Goal: Information Seeking & Learning: Check status

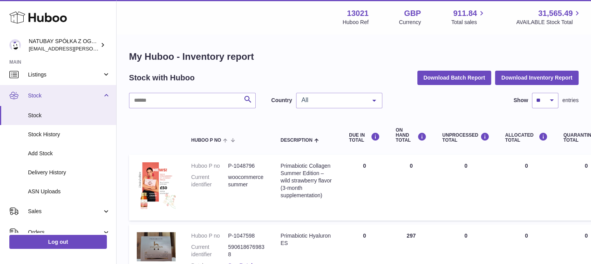
scroll to position [39, 0]
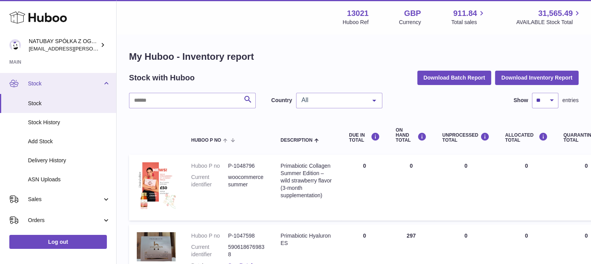
click at [69, 84] on span "Stock" at bounding box center [65, 83] width 74 height 7
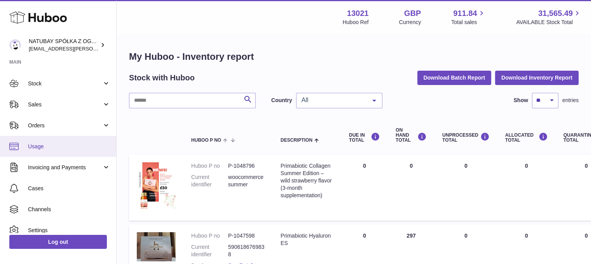
scroll to position [62, 0]
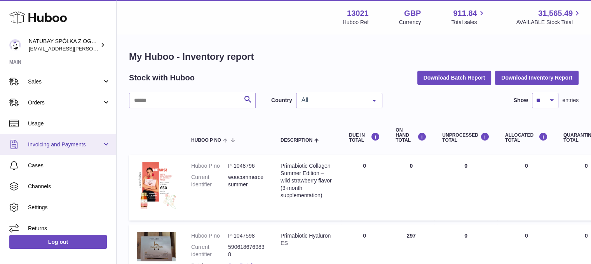
click at [68, 136] on link "Invoicing and Payments" at bounding box center [58, 144] width 116 height 21
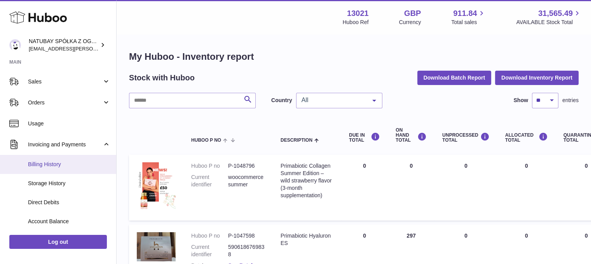
click at [63, 163] on span "Billing History" at bounding box center [69, 164] width 82 height 7
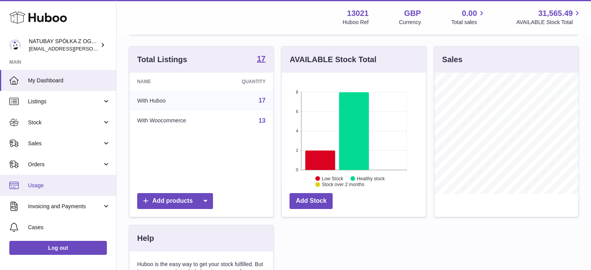
scroll to position [62, 0]
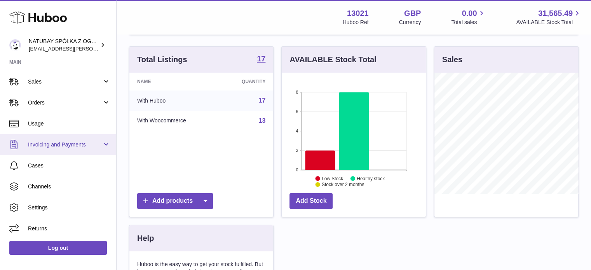
click at [62, 152] on link "Invoicing and Payments" at bounding box center [58, 144] width 116 height 21
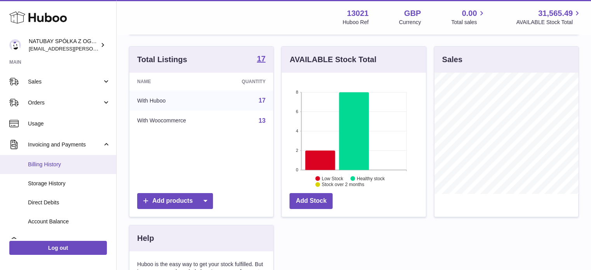
click at [53, 167] on span "Billing History" at bounding box center [69, 164] width 82 height 7
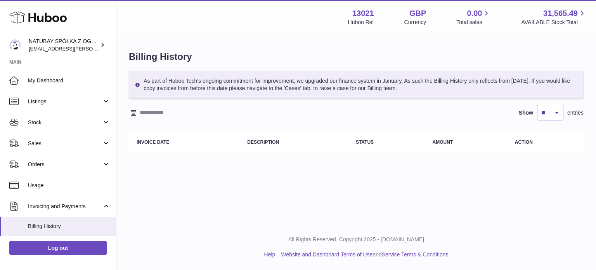
scroll to position [116, 0]
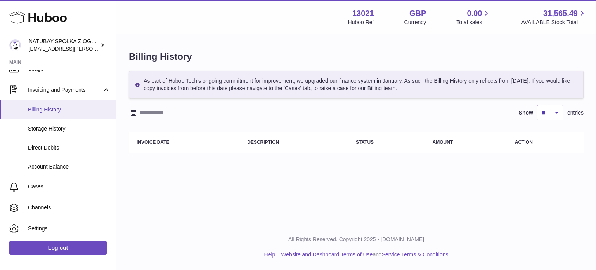
click at [62, 110] on span "Billing History" at bounding box center [69, 109] width 82 height 7
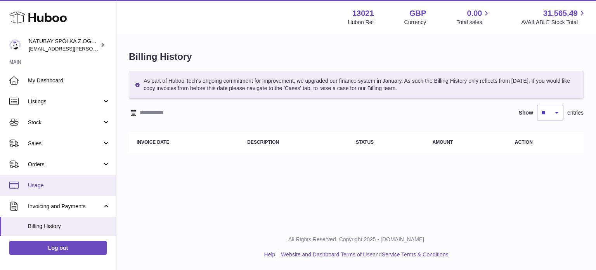
scroll to position [78, 0]
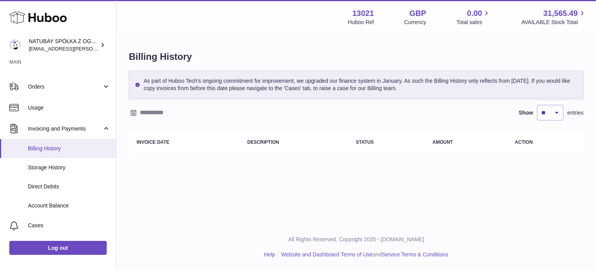
click at [76, 153] on link "Billing History" at bounding box center [58, 148] width 116 height 19
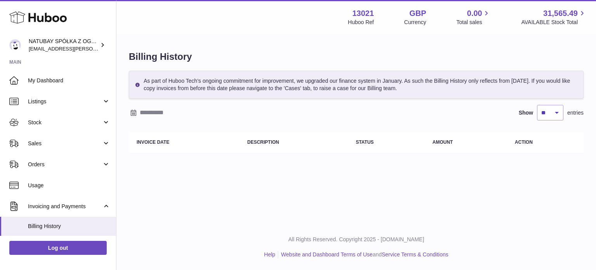
click at [137, 83] on icon at bounding box center [138, 85] width 4 height 4
drag, startPoint x: 235, startPoint y: 85, endPoint x: 267, endPoint y: 81, distance: 32.8
click at [239, 85] on div "As part of Huboo Tech's ongoing commitment for improvement, we upgraded our fin…" at bounding box center [356, 85] width 455 height 28
click at [336, 79] on div "As part of Huboo Tech's ongoing commitment for improvement, we upgraded our fin…" at bounding box center [356, 85] width 455 height 28
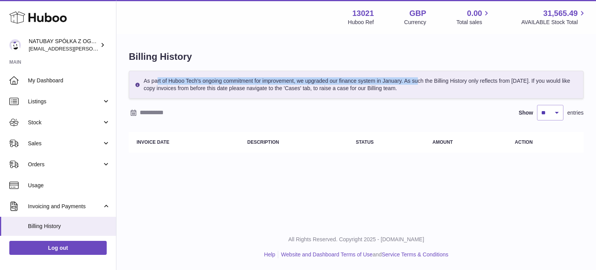
drag, startPoint x: 399, startPoint y: 77, endPoint x: 421, endPoint y: 79, distance: 21.8
click at [416, 79] on div "As part of Huboo Tech's ongoing commitment for improvement, we upgraded our fin…" at bounding box center [356, 85] width 455 height 28
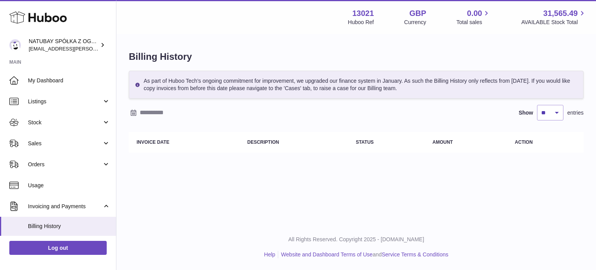
click at [448, 80] on div "As part of Huboo Tech's ongoing commitment for improvement, we upgraded our fin…" at bounding box center [356, 85] width 455 height 28
drag, startPoint x: 219, startPoint y: 90, endPoint x: 370, endPoint y: 87, distance: 151.5
click at [370, 87] on div "As part of Huboo Tech's ongoing commitment for improvement, we upgraded our fin…" at bounding box center [356, 85] width 455 height 28
click at [314, 104] on div "As part of Huboo Tech's ongoing commitment for improvement, we upgraded our fin…" at bounding box center [356, 114] width 455 height 86
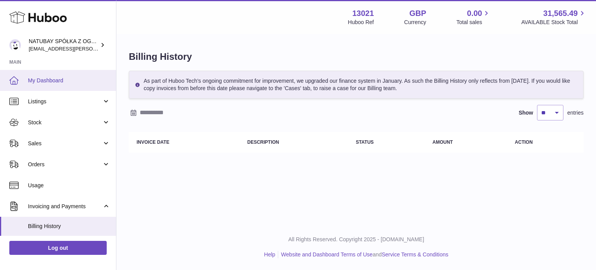
click at [31, 75] on link "My Dashboard" at bounding box center [58, 80] width 116 height 21
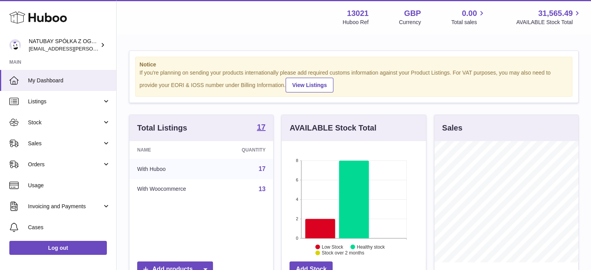
scroll to position [121, 144]
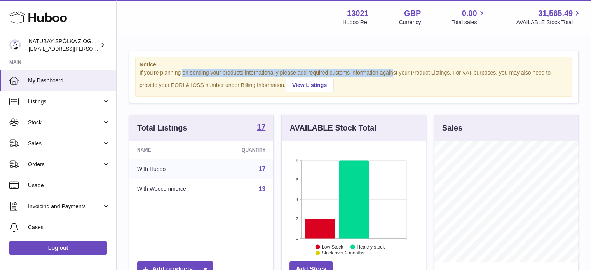
drag, startPoint x: 182, startPoint y: 72, endPoint x: 397, endPoint y: 69, distance: 214.7
click at [394, 69] on div "If you're planning on sending your products internationally please add required…" at bounding box center [353, 80] width 428 height 23
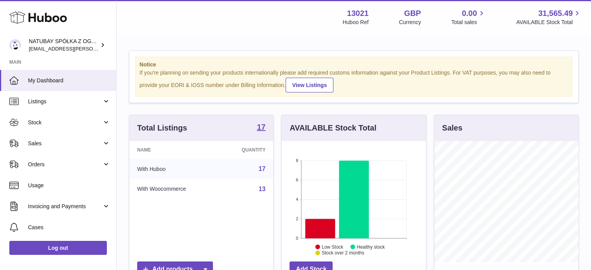
drag, startPoint x: 420, startPoint y: 75, endPoint x: 425, endPoint y: 73, distance: 5.3
click at [420, 75] on div "If you're planning on sending your products internationally please add required…" at bounding box center [353, 80] width 428 height 23
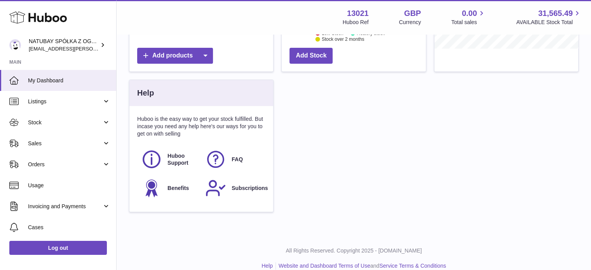
scroll to position [224, 0]
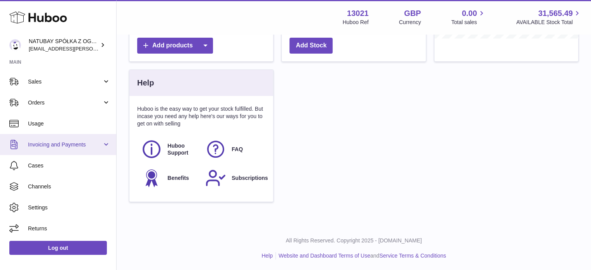
click at [65, 145] on span "Invoicing and Payments" at bounding box center [65, 144] width 74 height 7
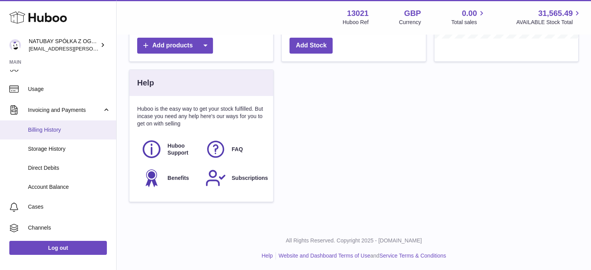
scroll to position [137, 0]
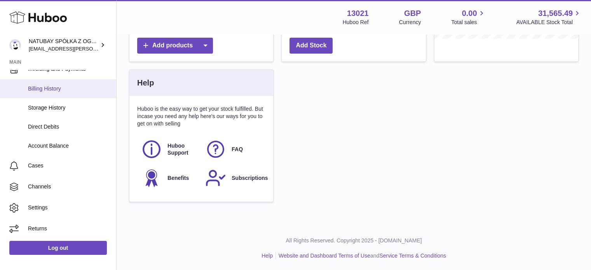
click at [71, 91] on span "Billing History" at bounding box center [69, 88] width 82 height 7
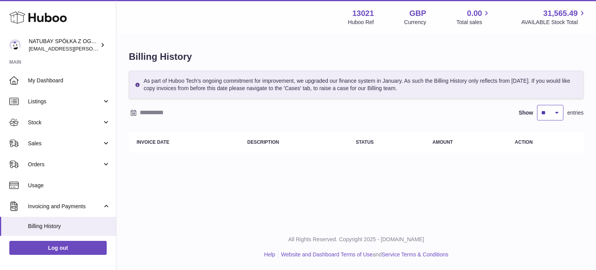
click at [543, 115] on select "** ** ** ***" at bounding box center [550, 113] width 26 height 16
click at [537, 105] on select "** ** ** ***" at bounding box center [550, 113] width 26 height 16
click at [551, 110] on select "** ** ** ***" at bounding box center [550, 113] width 26 height 16
select select "**"
click at [537, 105] on select "** ** ** ***" at bounding box center [550, 113] width 26 height 16
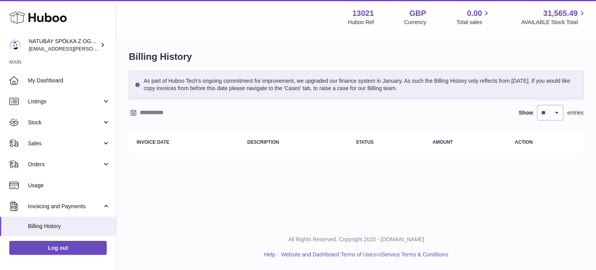
click at [378, 169] on div "Billing History As part of Huboo Tech's ongoing commitment for improvement, we …" at bounding box center [356, 103] width 480 height 137
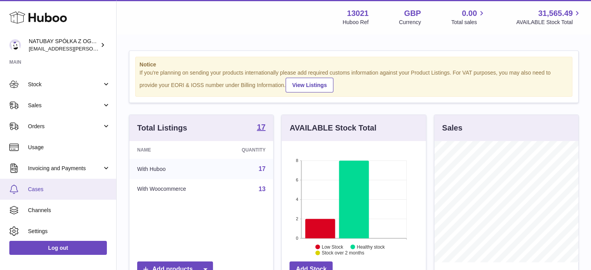
scroll to position [62, 0]
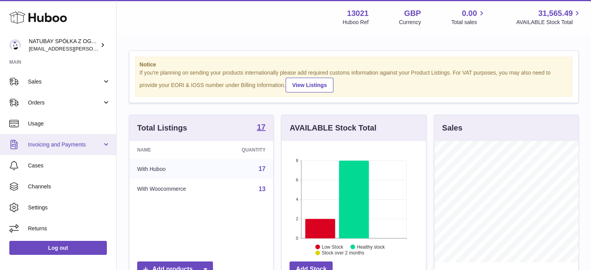
click at [64, 138] on link "Invoicing and Payments" at bounding box center [58, 144] width 116 height 21
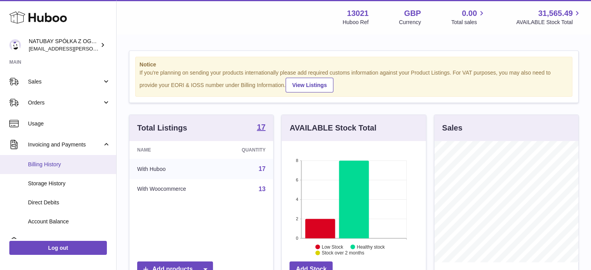
click at [63, 169] on link "Billing History" at bounding box center [58, 164] width 116 height 19
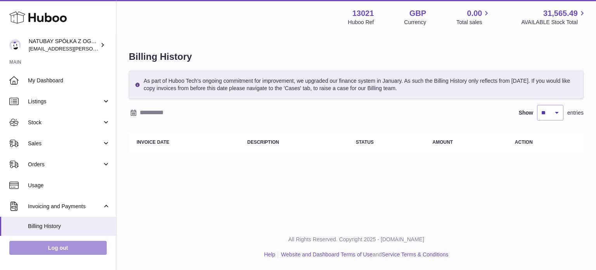
click at [90, 250] on link "Log out" at bounding box center [57, 248] width 97 height 14
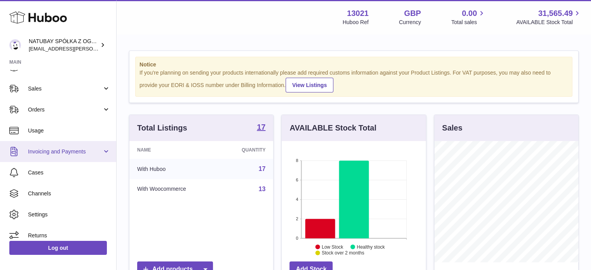
scroll to position [62, 0]
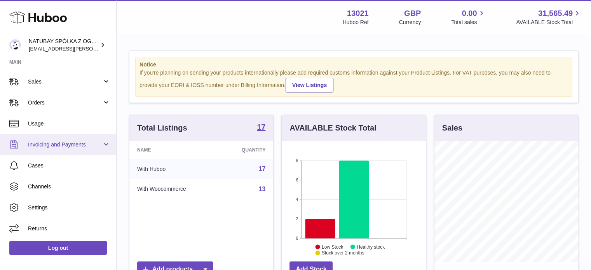
click at [66, 142] on span "Invoicing and Payments" at bounding box center [65, 144] width 74 height 7
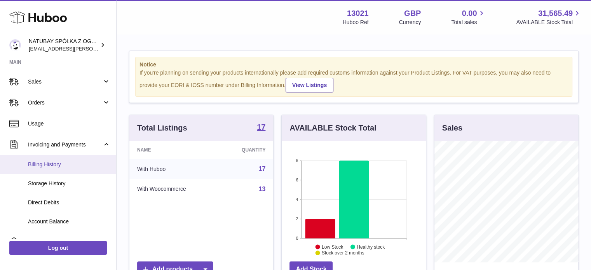
click at [57, 161] on span "Billing History" at bounding box center [69, 164] width 82 height 7
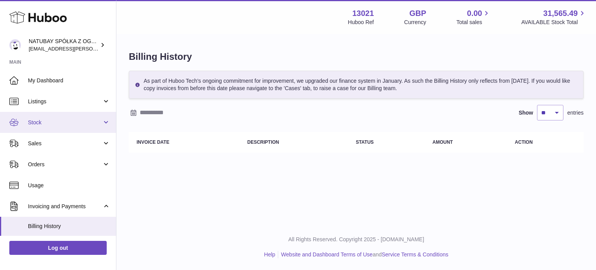
click at [78, 124] on span "Stock" at bounding box center [65, 122] width 74 height 7
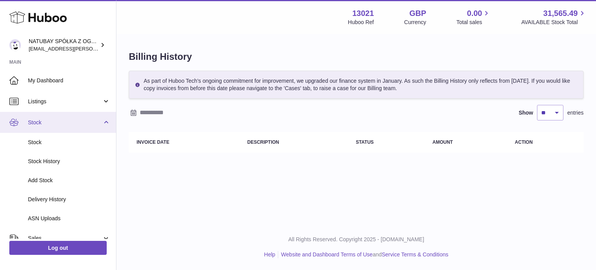
click at [72, 124] on span "Stock" at bounding box center [65, 122] width 74 height 7
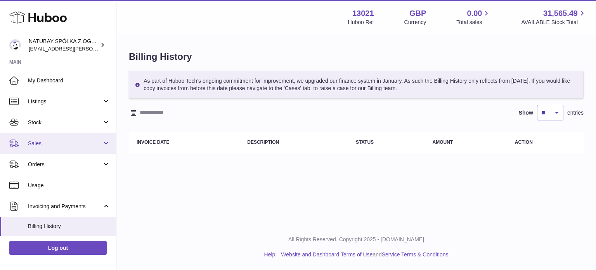
click at [64, 139] on link "Sales" at bounding box center [58, 143] width 116 height 21
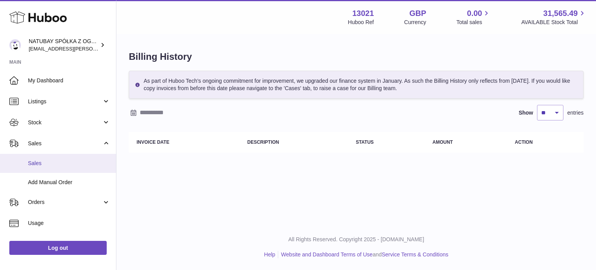
click at [60, 158] on link "Sales" at bounding box center [58, 163] width 116 height 19
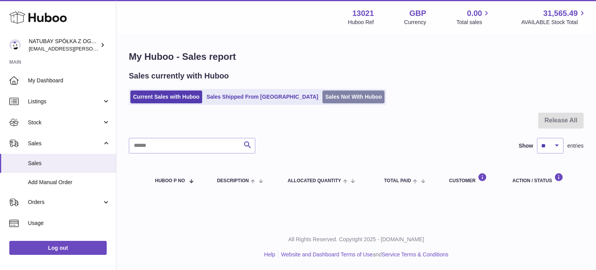
click at [328, 99] on link "Sales Not With Huboo" at bounding box center [354, 96] width 62 height 13
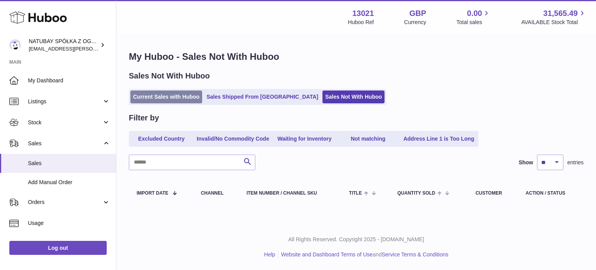
click at [166, 93] on link "Current Sales with Huboo" at bounding box center [166, 96] width 72 height 13
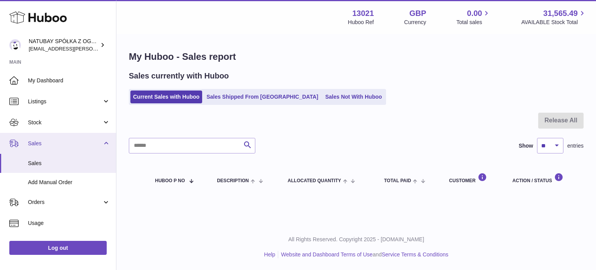
click at [65, 150] on link "Sales" at bounding box center [58, 143] width 116 height 21
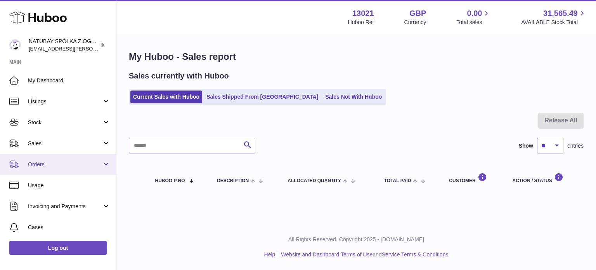
click at [62, 161] on span "Orders" at bounding box center [65, 164] width 74 height 7
click at [56, 162] on span "Orders" at bounding box center [65, 164] width 74 height 7
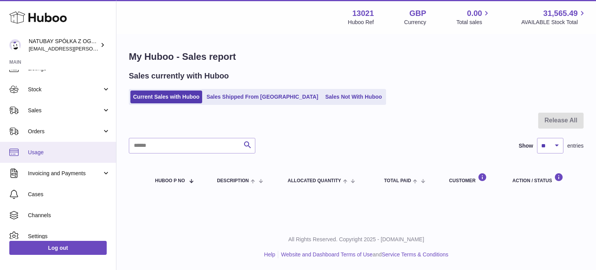
scroll to position [62, 0]
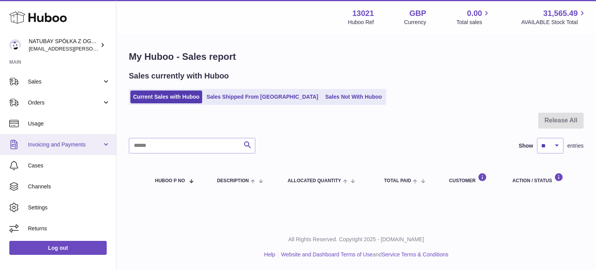
click at [62, 148] on link "Invoicing and Payments" at bounding box center [58, 144] width 116 height 21
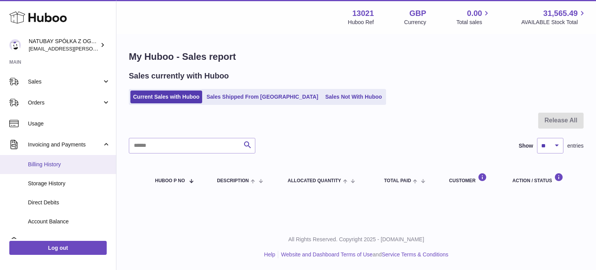
click at [64, 156] on link "Billing History" at bounding box center [58, 164] width 116 height 19
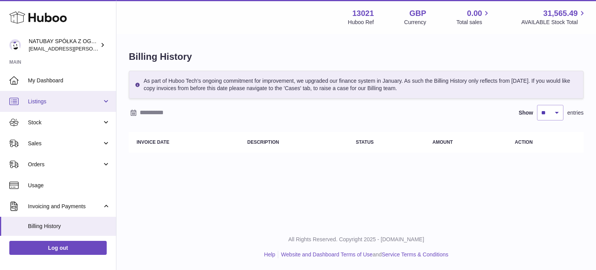
click at [85, 107] on link "Listings" at bounding box center [58, 101] width 116 height 21
